Goal: Task Accomplishment & Management: Use online tool/utility

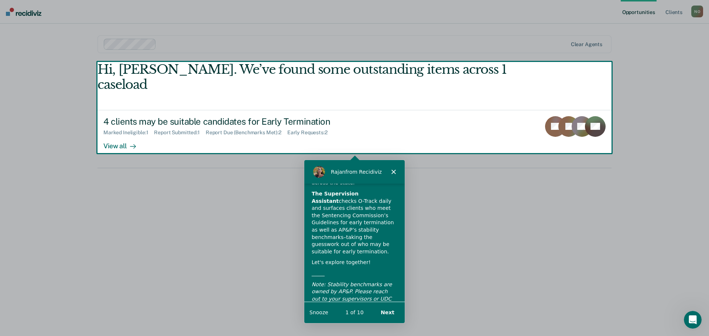
scroll to position [51, 0]
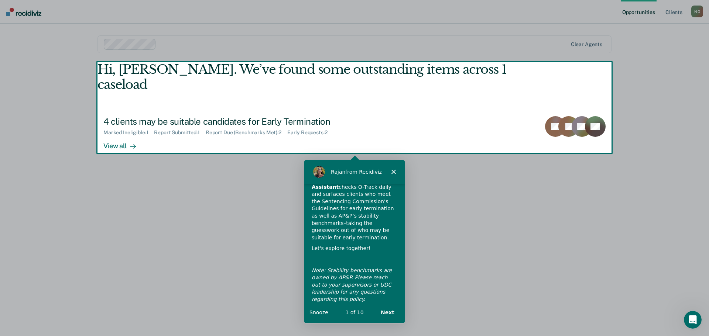
click at [391, 313] on button "Next" at bounding box center [387, 312] width 28 height 15
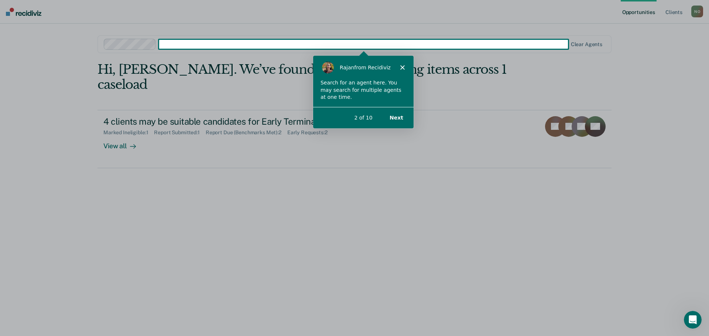
scroll to position [0, 0]
click at [397, 118] on button "Next" at bounding box center [396, 117] width 28 height 15
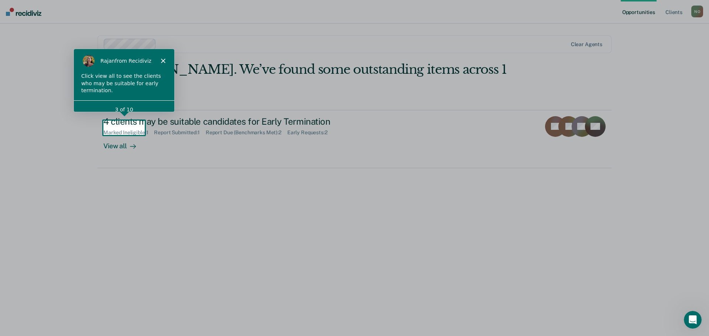
click at [129, 106] on div "3 of 10" at bounding box center [123, 110] width 100 height 8
click at [121, 106] on div "3 of 10" at bounding box center [123, 110] width 100 height 8
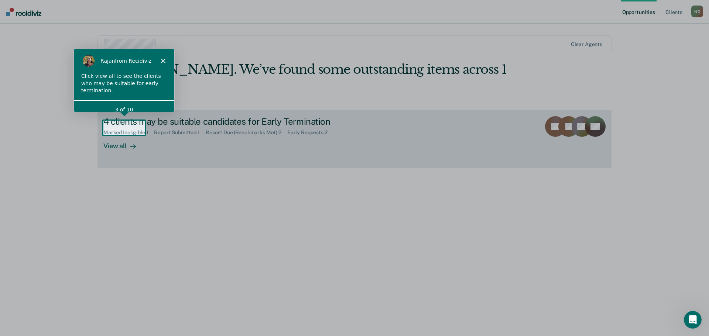
click at [117, 136] on div "View all" at bounding box center [123, 143] width 41 height 14
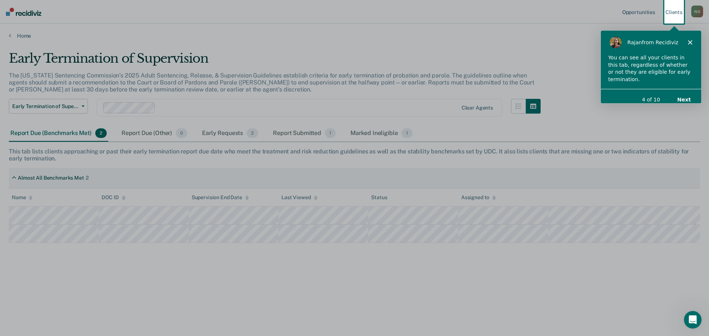
click at [687, 92] on button "Next" at bounding box center [684, 99] width 28 height 15
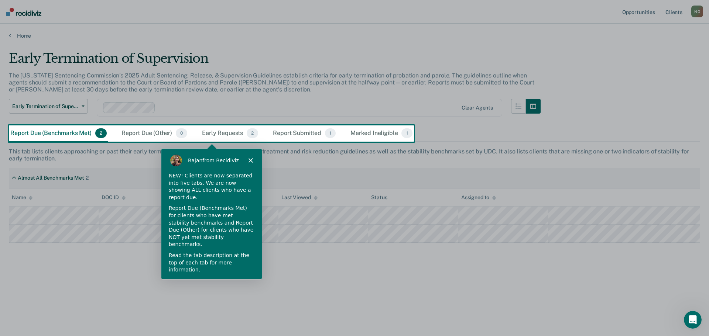
click at [245, 283] on button "Next" at bounding box center [244, 290] width 28 height 15
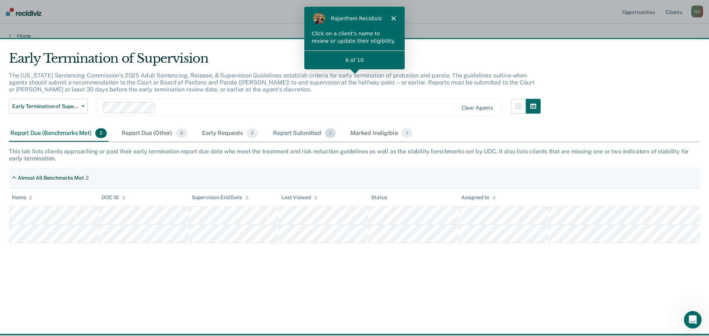
click at [308, 132] on div "Report Submitted 1" at bounding box center [304, 134] width 66 height 16
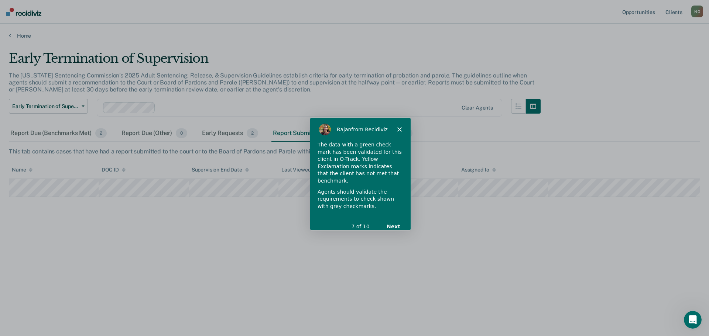
click at [397, 219] on button "Next" at bounding box center [393, 226] width 28 height 15
click at [396, 219] on button "Next" at bounding box center [393, 226] width 28 height 15
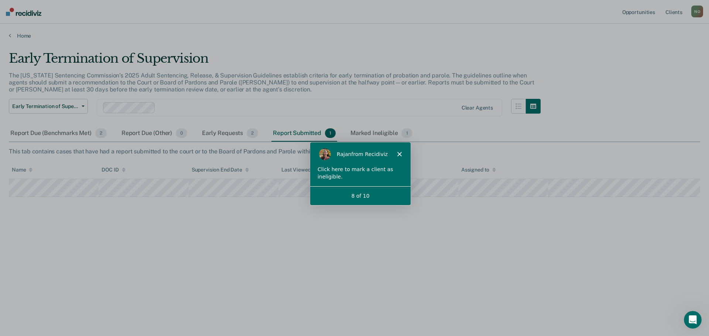
click at [384, 198] on div "8 of 10" at bounding box center [360, 196] width 100 height 8
click at [358, 196] on div "8 of 10" at bounding box center [360, 196] width 100 height 8
click at [336, 196] on div "8 of 10" at bounding box center [360, 196] width 100 height 8
click at [331, 135] on span "1" at bounding box center [330, 134] width 11 height 10
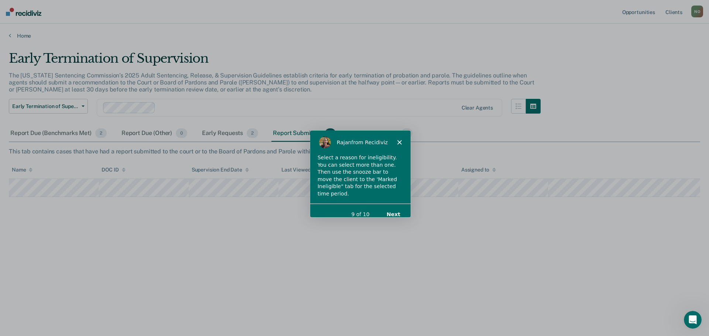
click at [397, 207] on button "Next" at bounding box center [393, 213] width 28 height 15
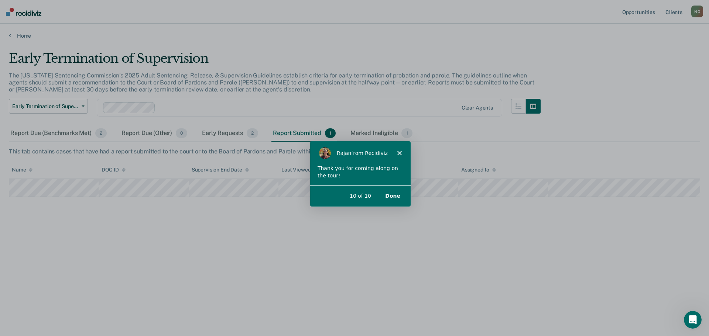
click at [397, 195] on button "Done" at bounding box center [392, 195] width 30 height 15
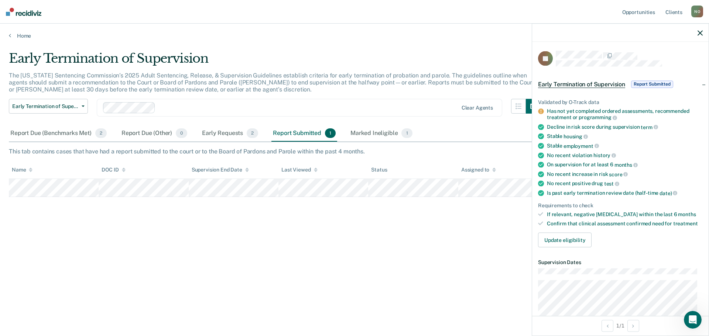
click at [701, 32] on icon "button" at bounding box center [700, 32] width 5 height 5
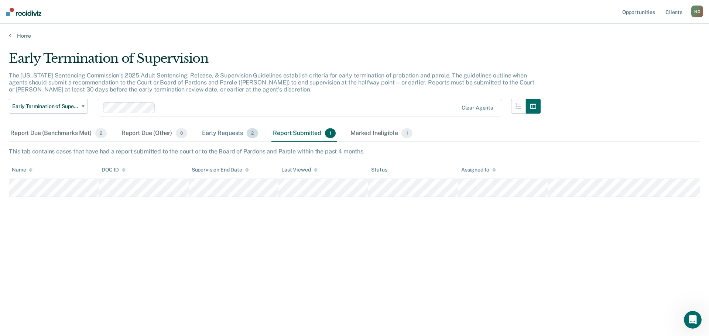
click at [238, 136] on div "Early Requests 2" at bounding box center [230, 134] width 59 height 16
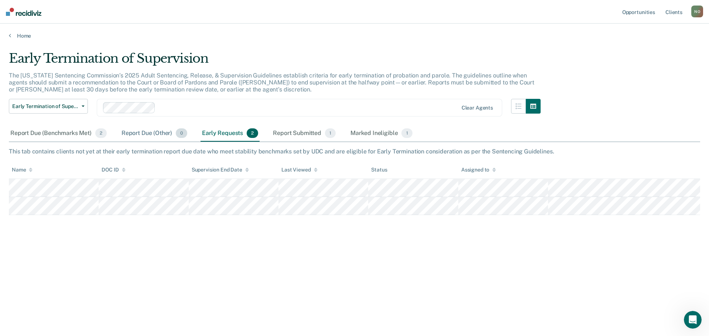
click at [147, 133] on div "Report Due (Other) 0" at bounding box center [154, 134] width 69 height 16
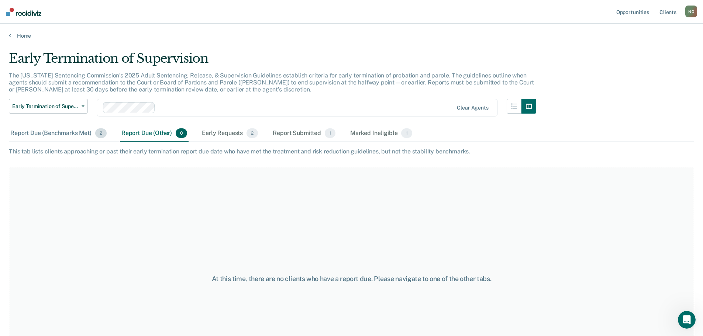
click at [75, 131] on div "Report Due (Benchmarks Met) 2" at bounding box center [58, 134] width 99 height 16
